Goal: Information Seeking & Learning: Learn about a topic

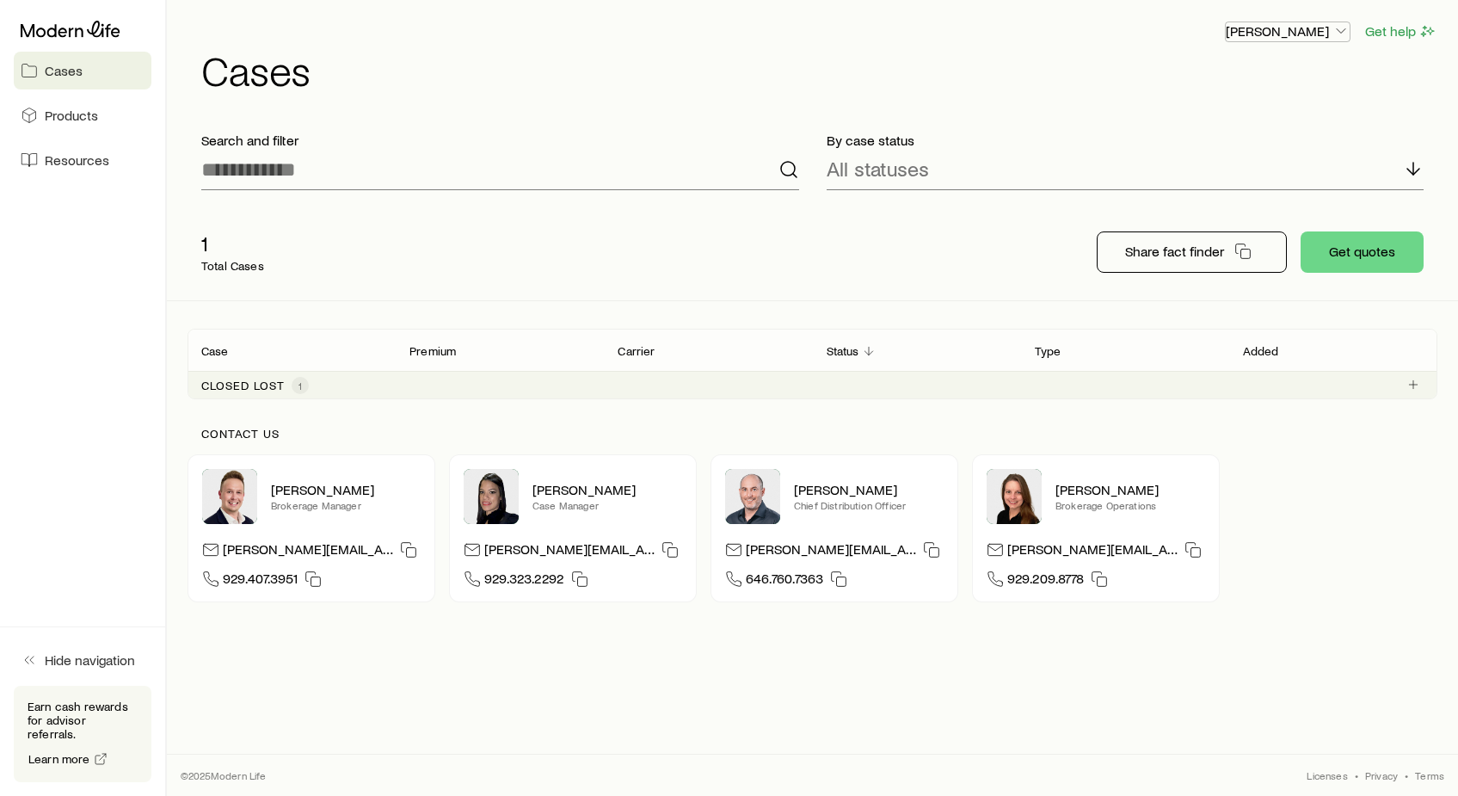
click at [1306, 39] on p "[PERSON_NAME]" at bounding box center [1288, 30] width 124 height 17
click at [1292, 71] on span "Licenses and contracts" at bounding box center [1253, 78] width 141 height 17
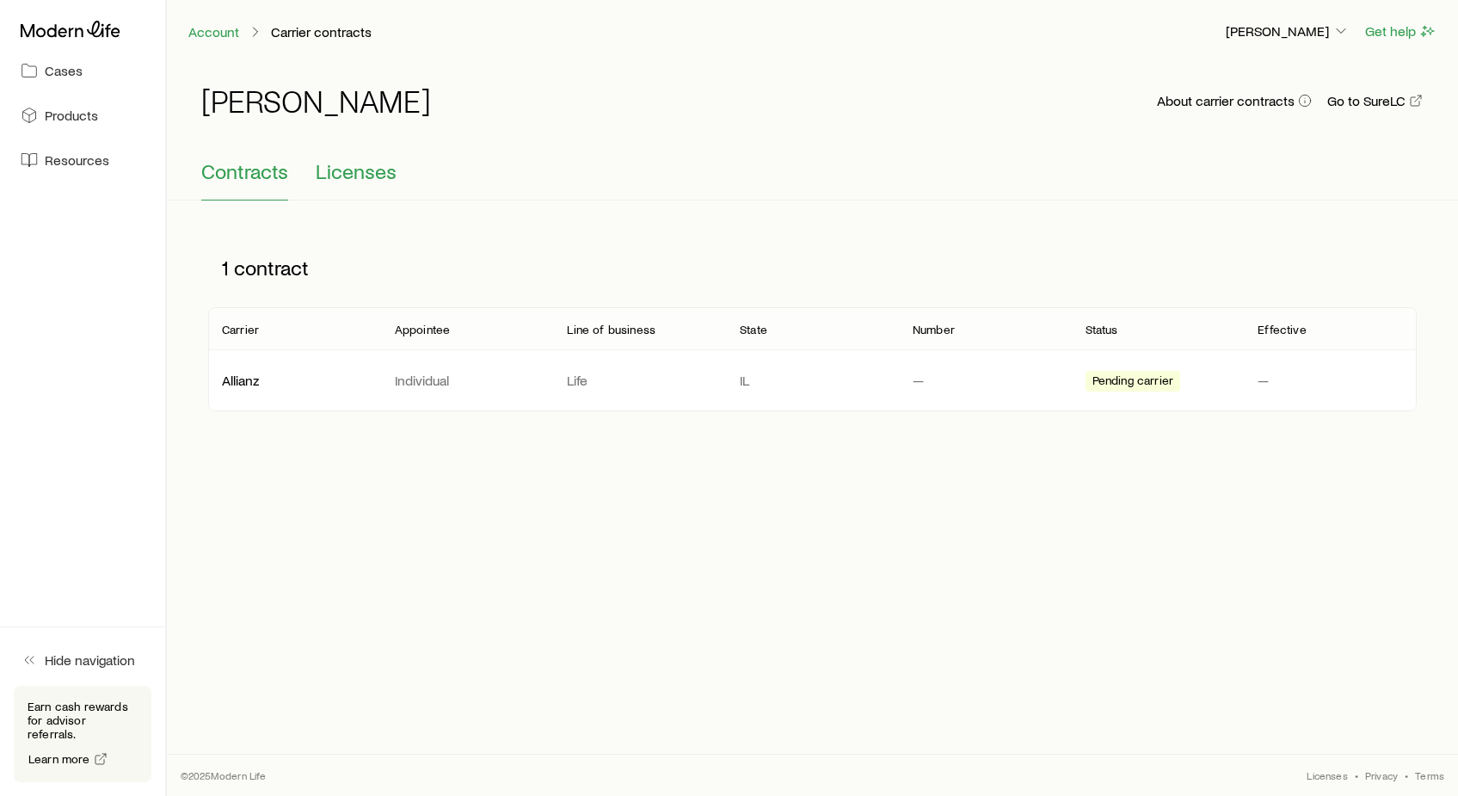
click at [375, 176] on span "Licenses" at bounding box center [356, 171] width 81 height 24
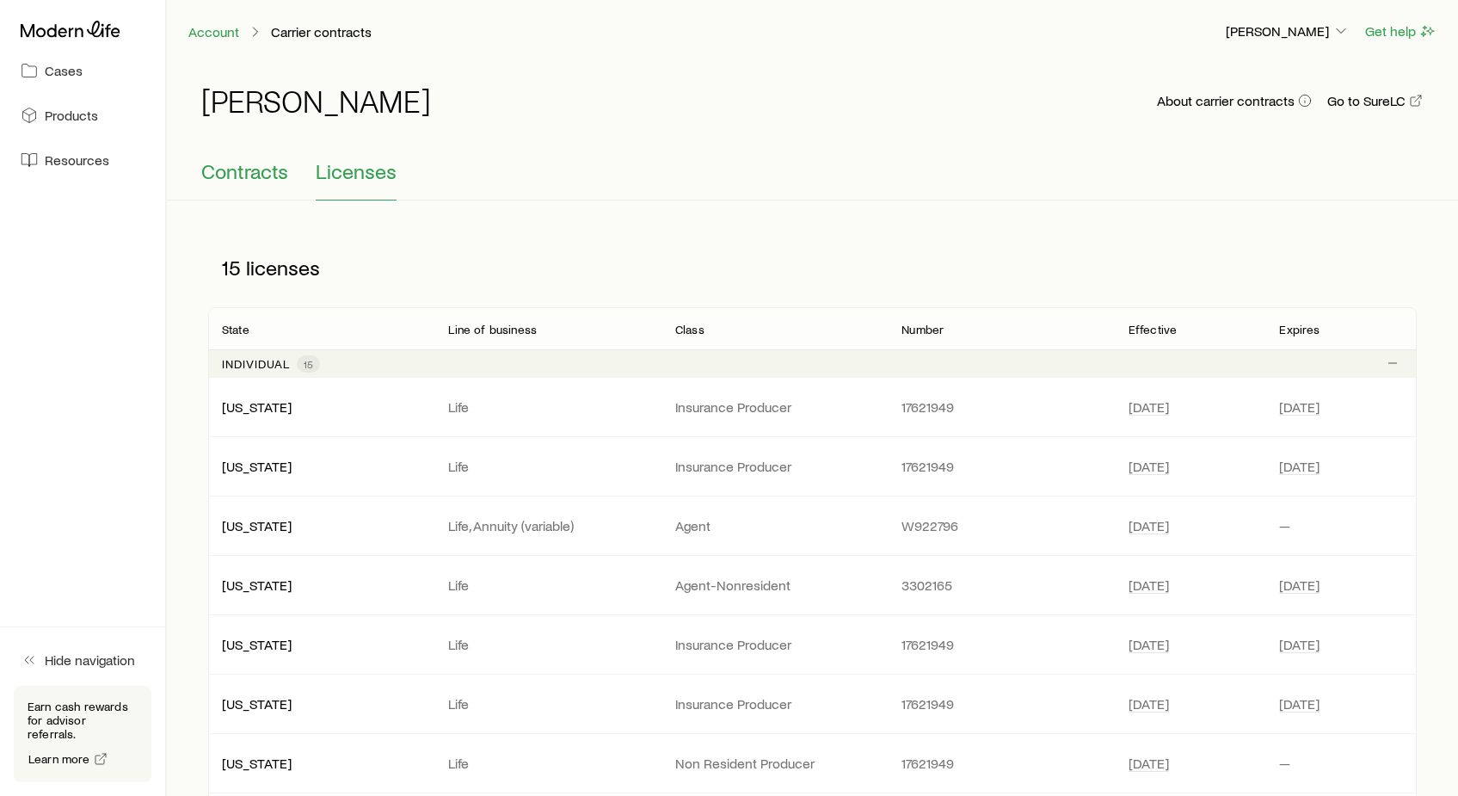
click at [274, 181] on span "Contracts" at bounding box center [244, 171] width 87 height 24
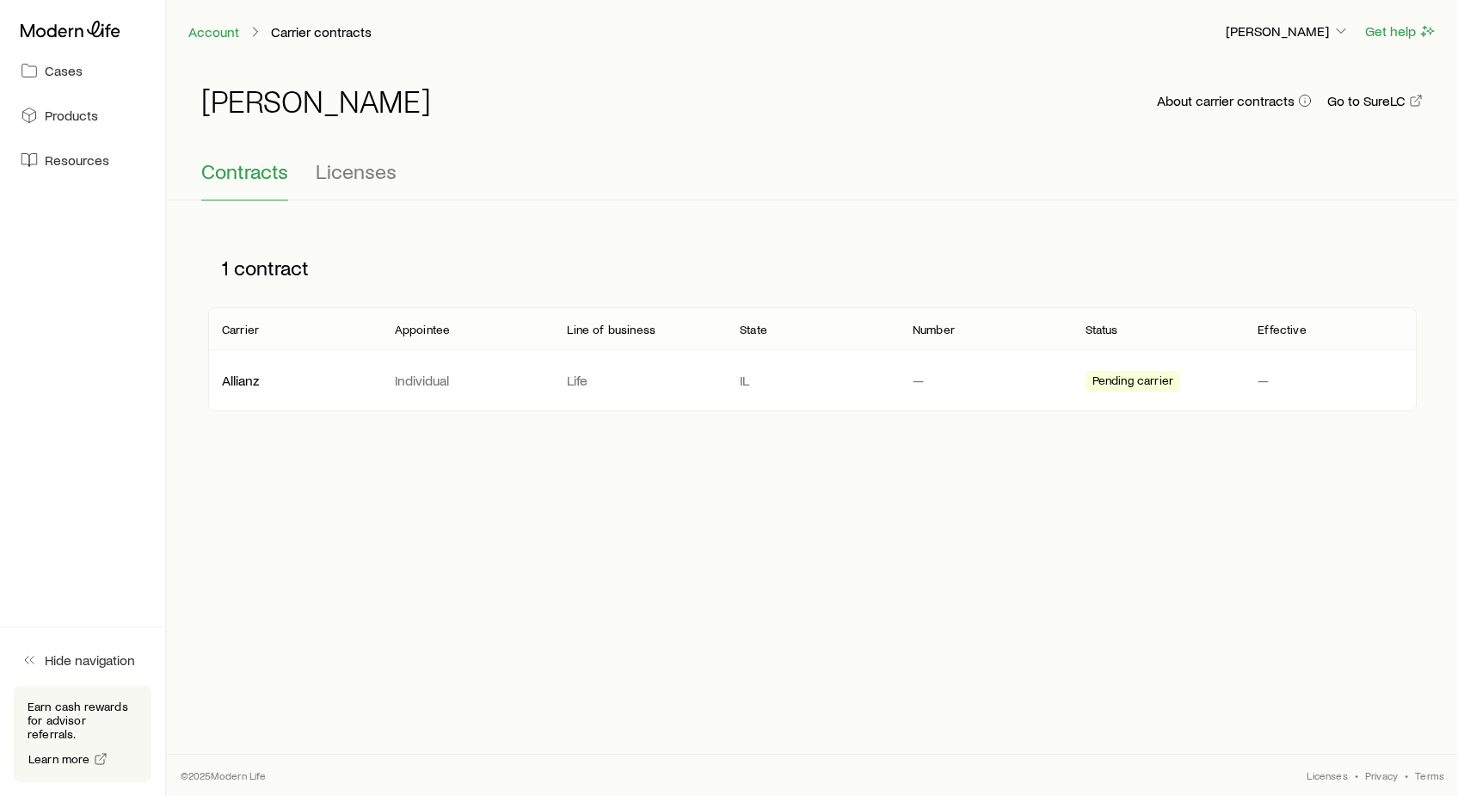
click at [298, 177] on div "Contracts Licenses" at bounding box center [812, 179] width 1223 height 41
click at [348, 181] on span "Licenses" at bounding box center [356, 171] width 81 height 24
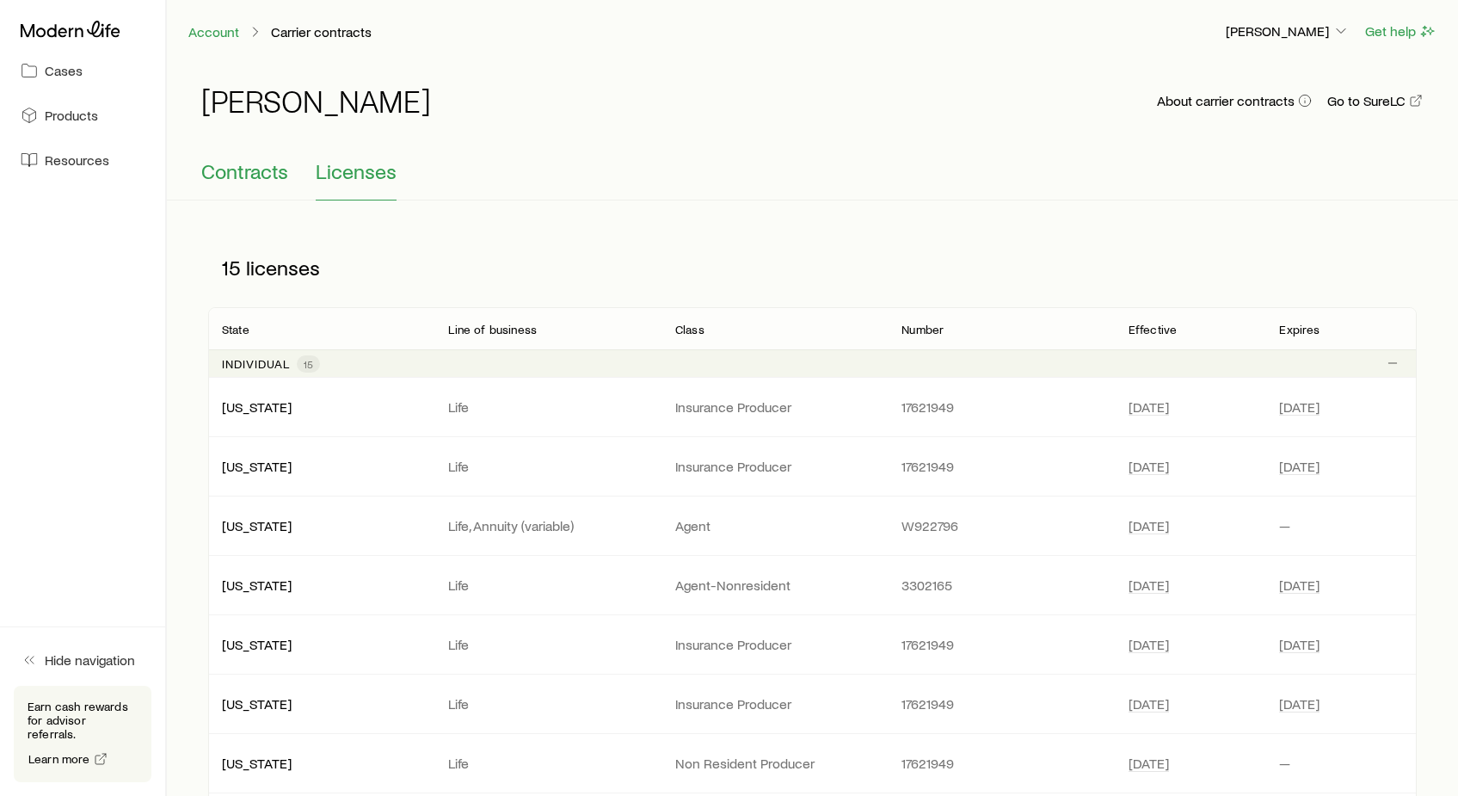
click at [245, 183] on button "Contracts" at bounding box center [244, 179] width 87 height 41
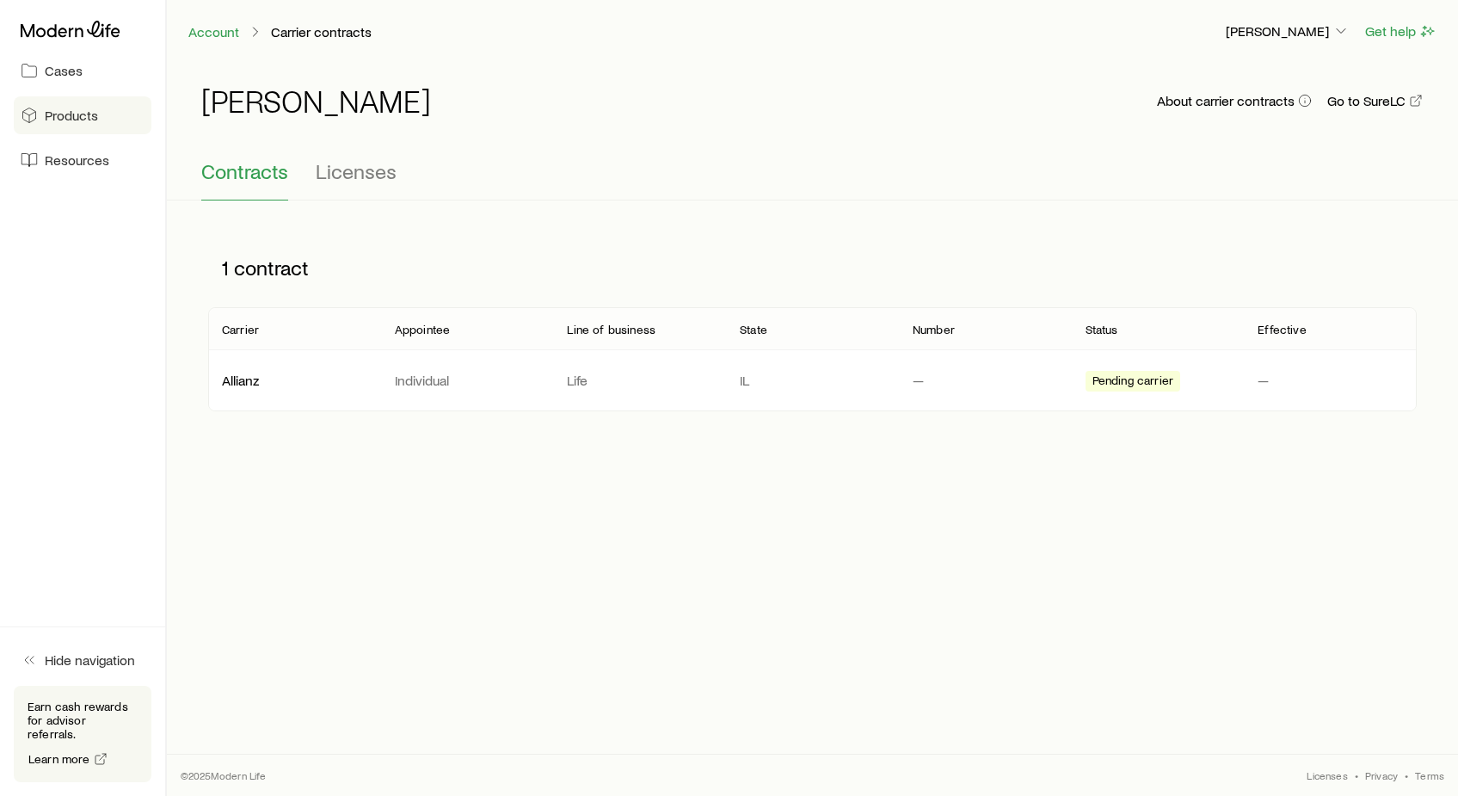
click at [83, 114] on span "Products" at bounding box center [71, 115] width 53 height 17
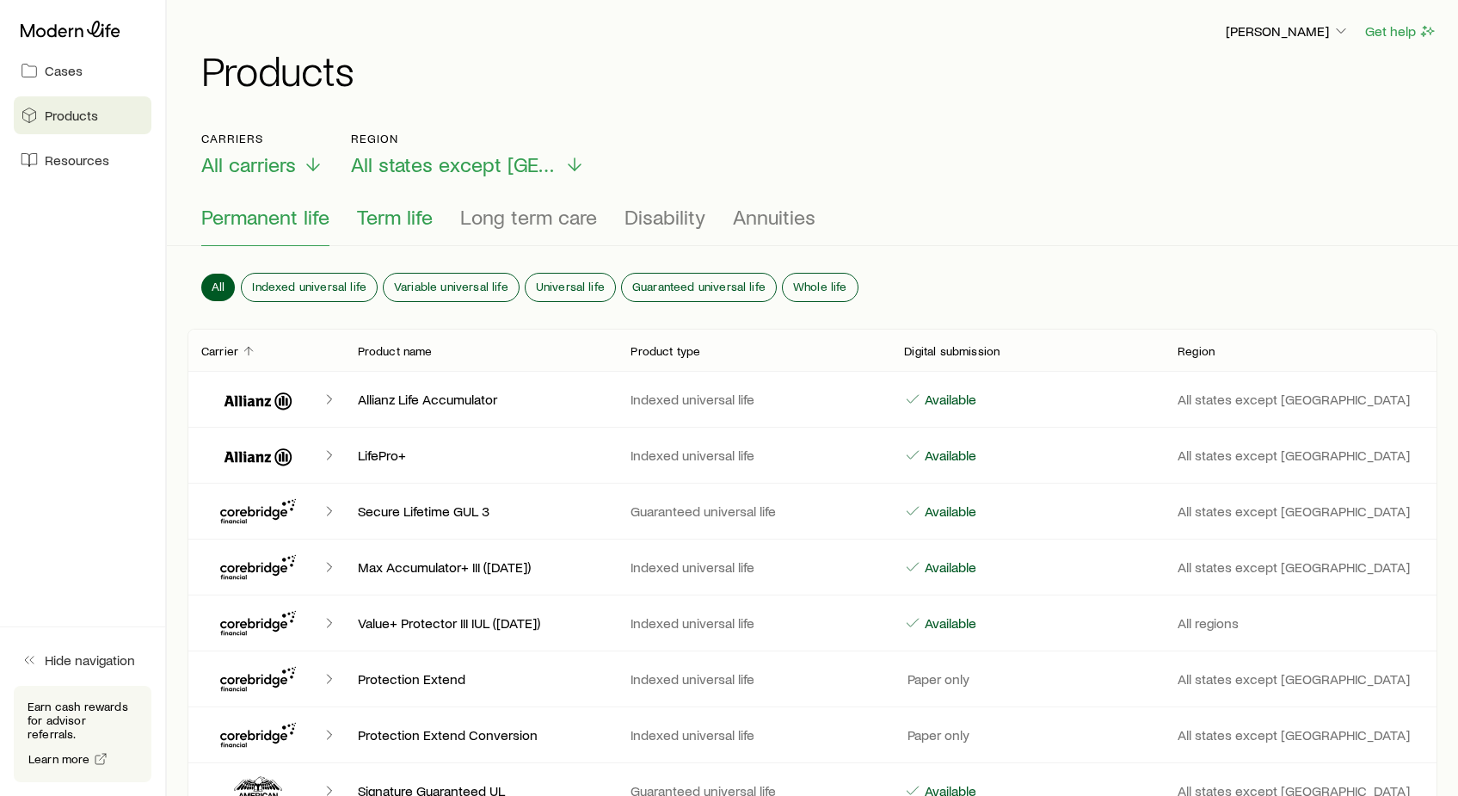
click at [420, 208] on span "Term life" at bounding box center [395, 217] width 76 height 24
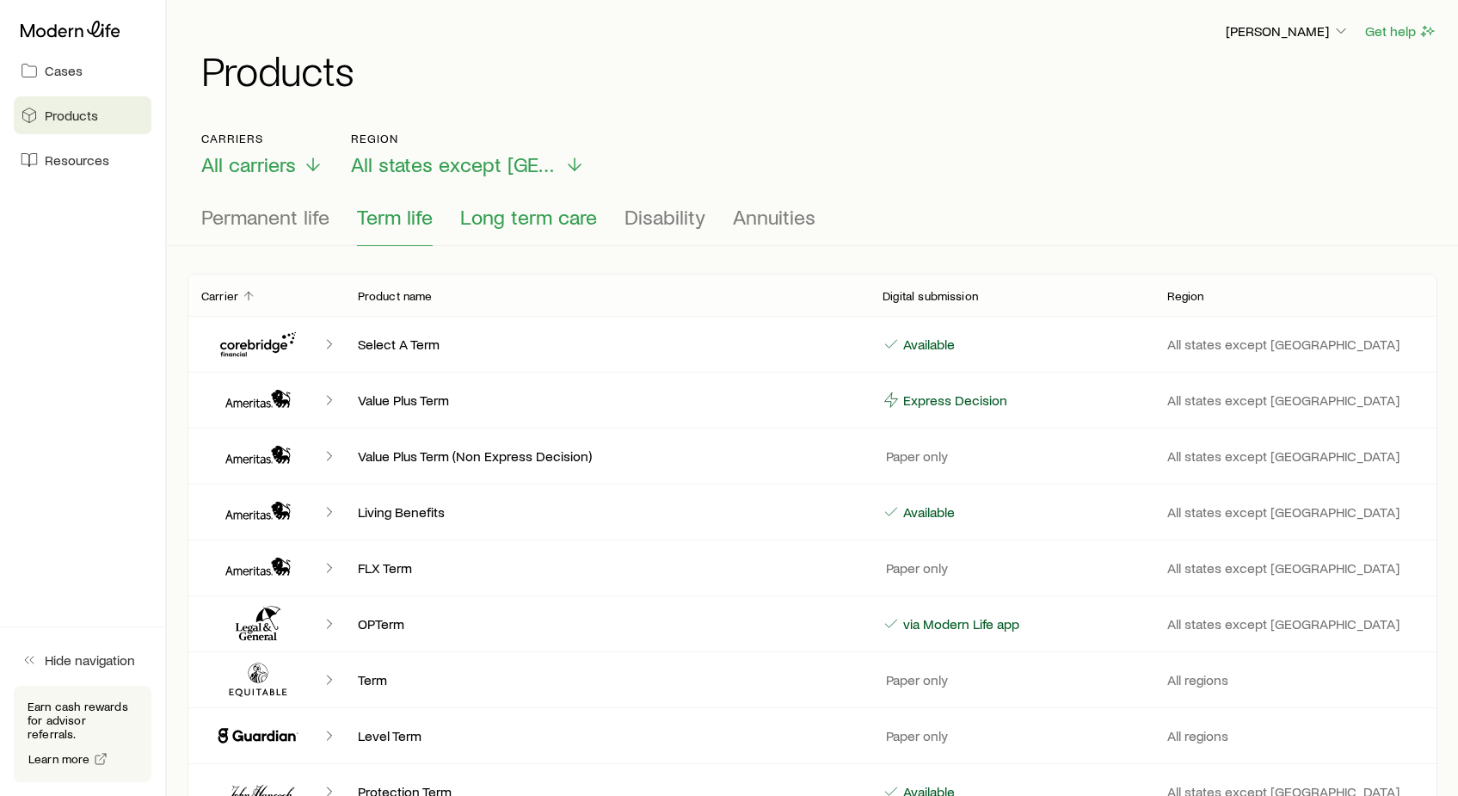
click at [571, 226] on span "Long term care" at bounding box center [528, 217] width 137 height 24
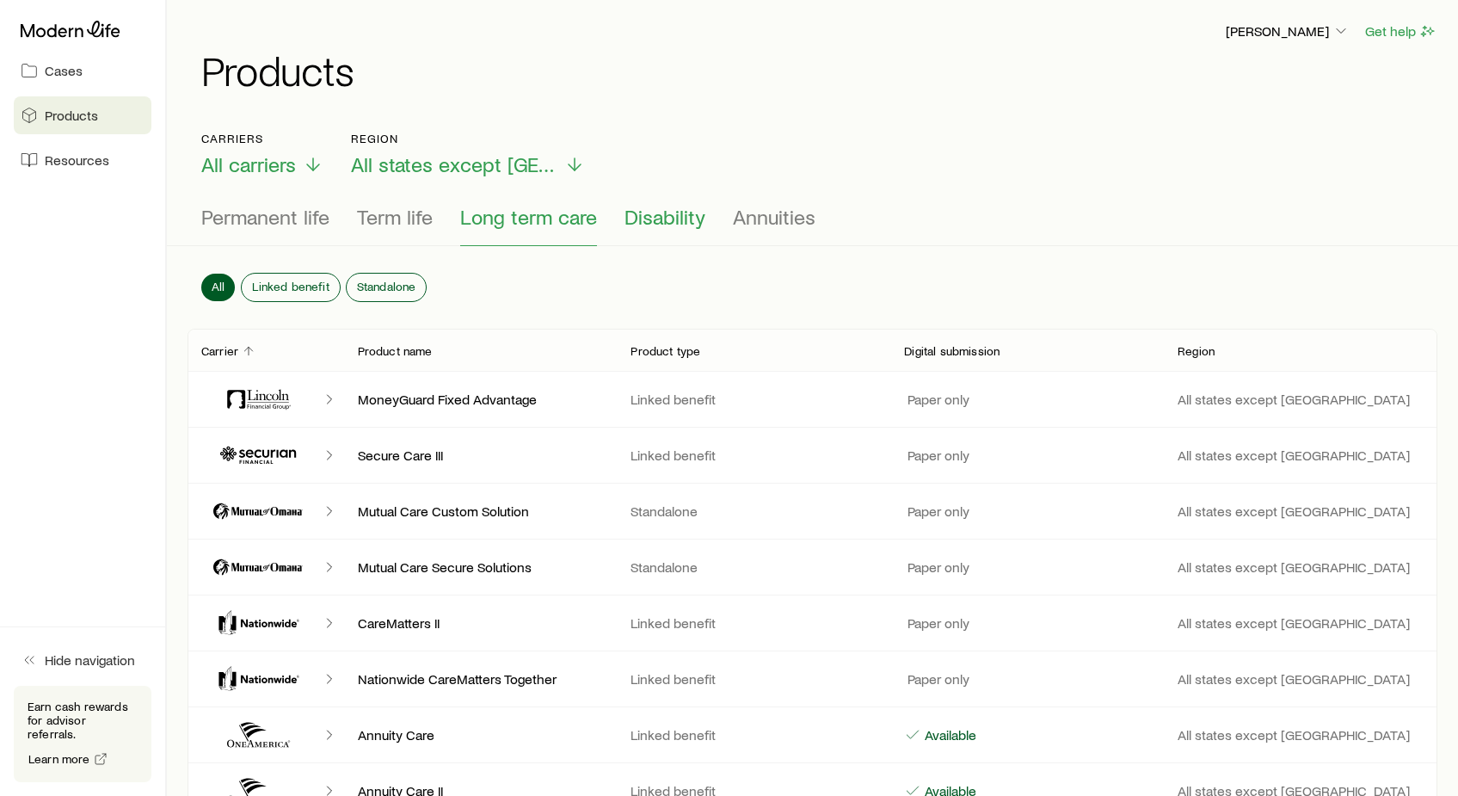
click at [701, 225] on span "Disability" at bounding box center [665, 217] width 81 height 24
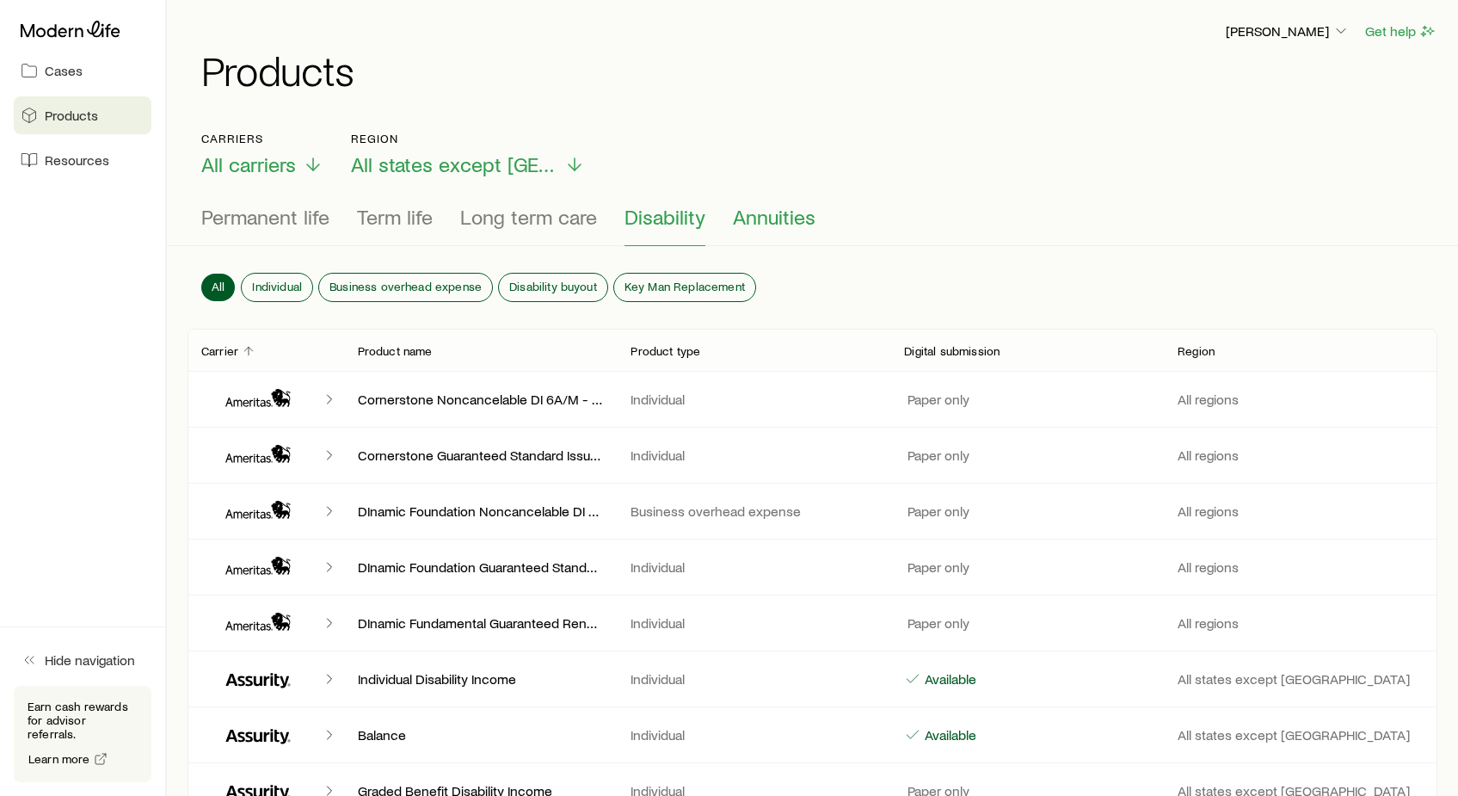
click at [770, 223] on span "Annuities" at bounding box center [774, 217] width 83 height 24
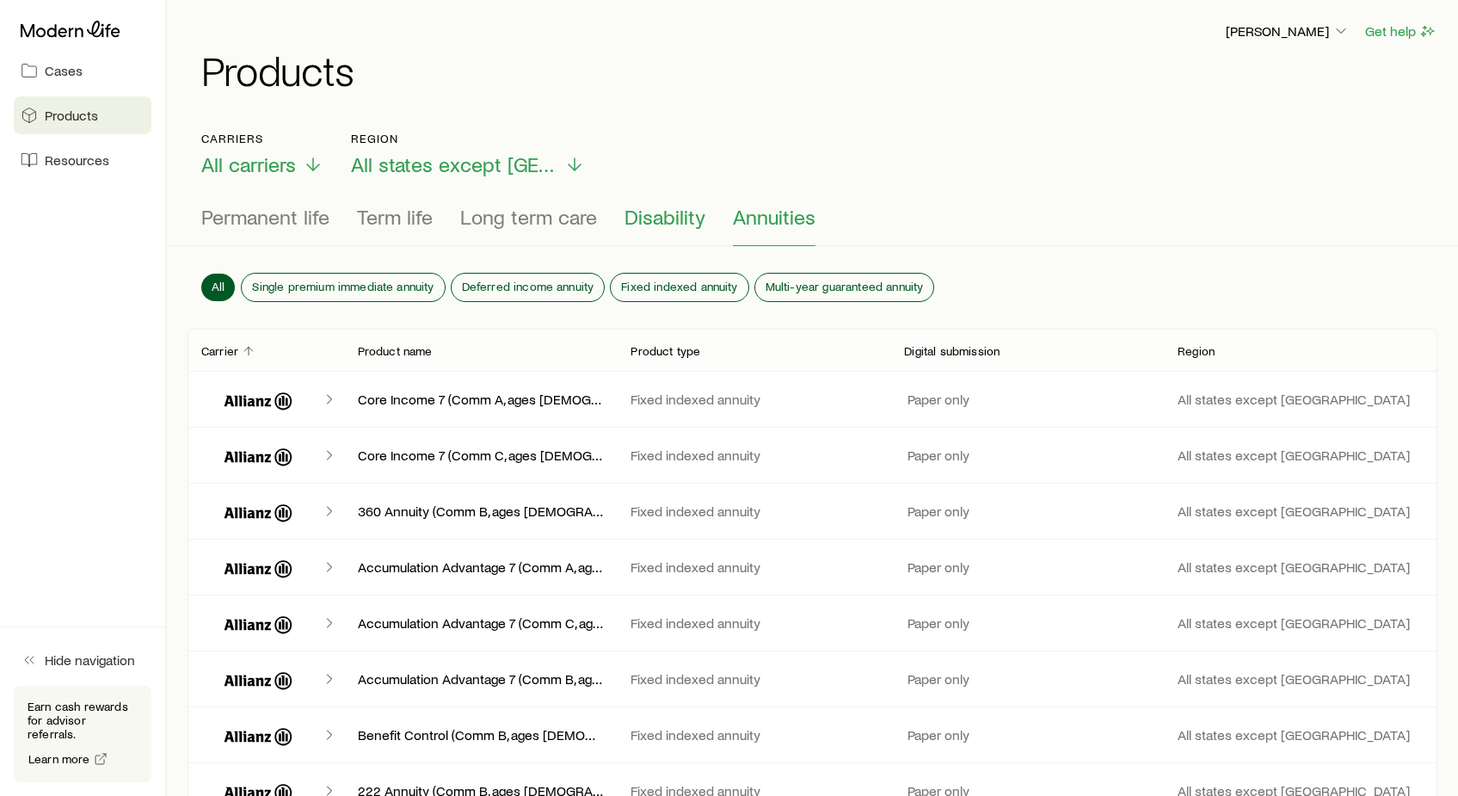
click at [687, 225] on span "Disability" at bounding box center [665, 217] width 81 height 24
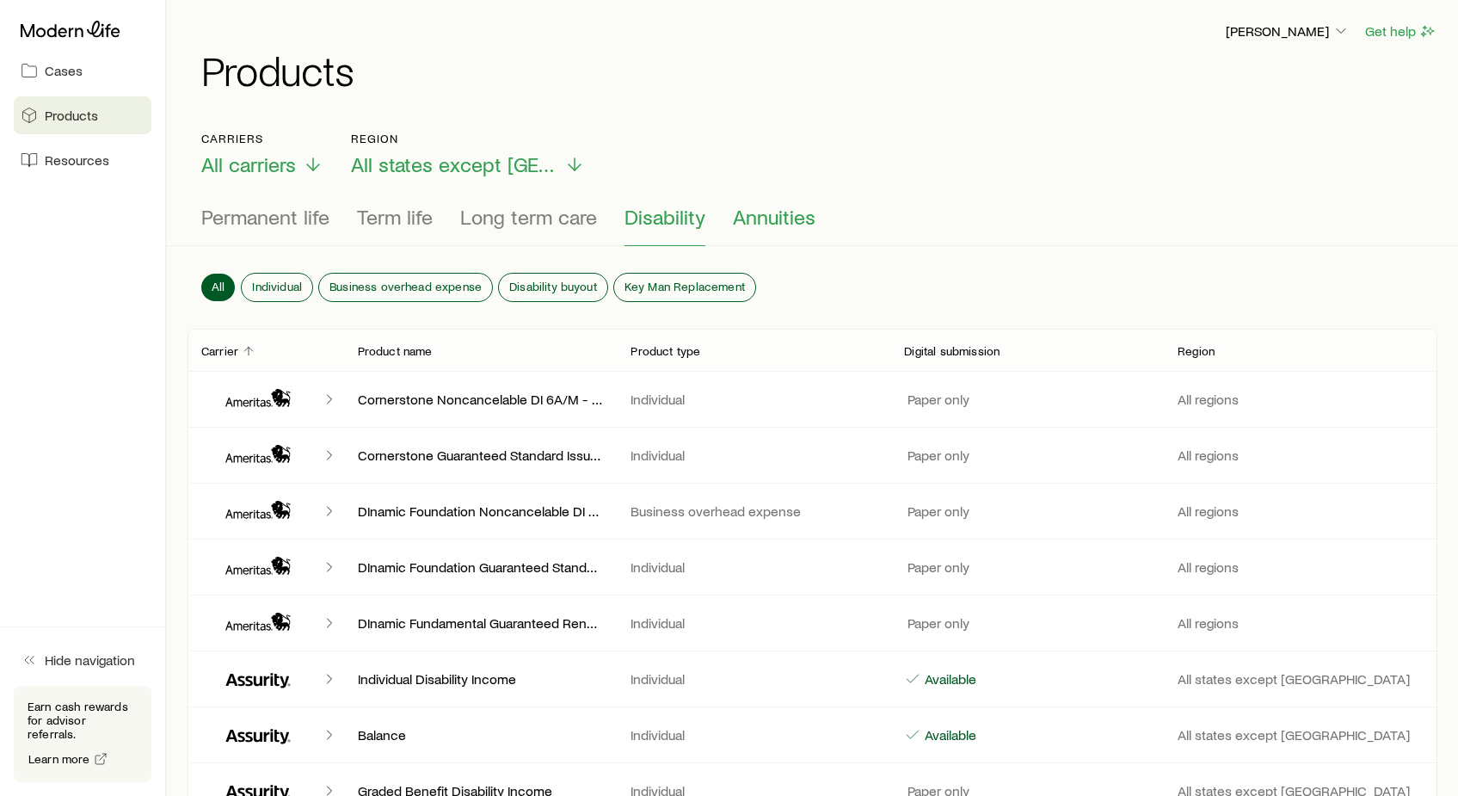
click at [758, 232] on button "Annuities" at bounding box center [774, 225] width 83 height 41
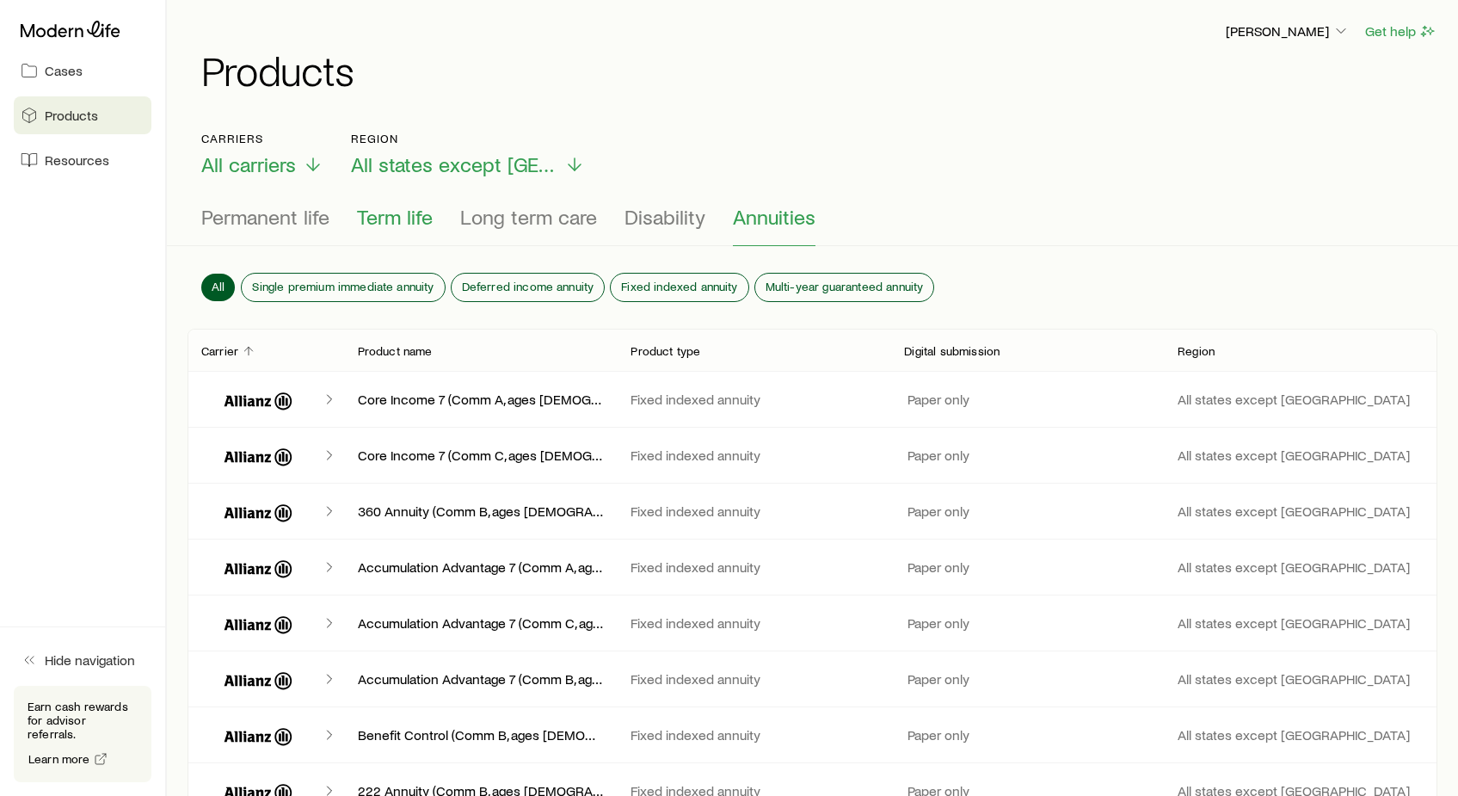
click at [419, 215] on span "Term life" at bounding box center [395, 217] width 76 height 24
